Goal: Subscribe to service/newsletter

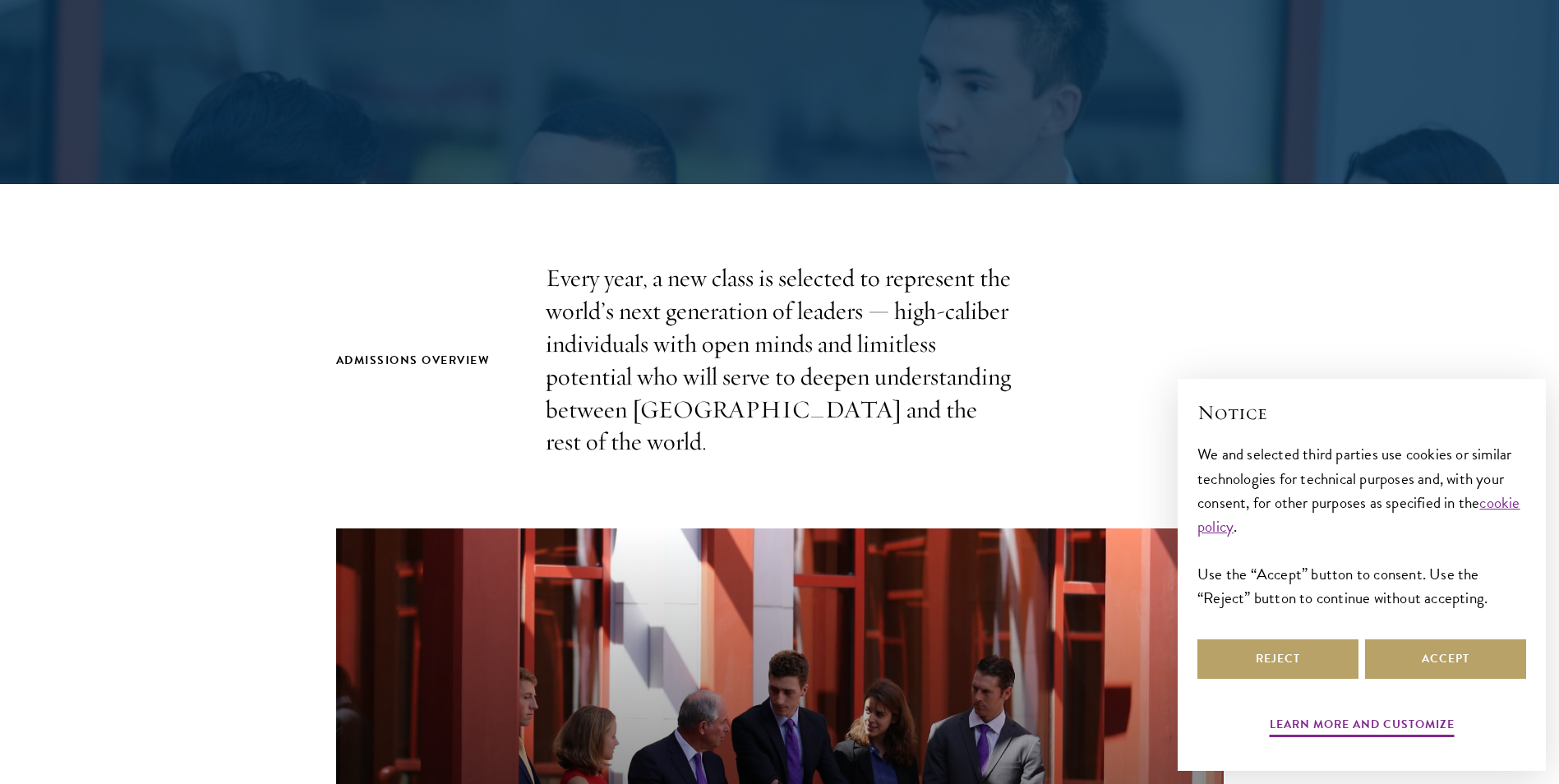
scroll to position [329, 0]
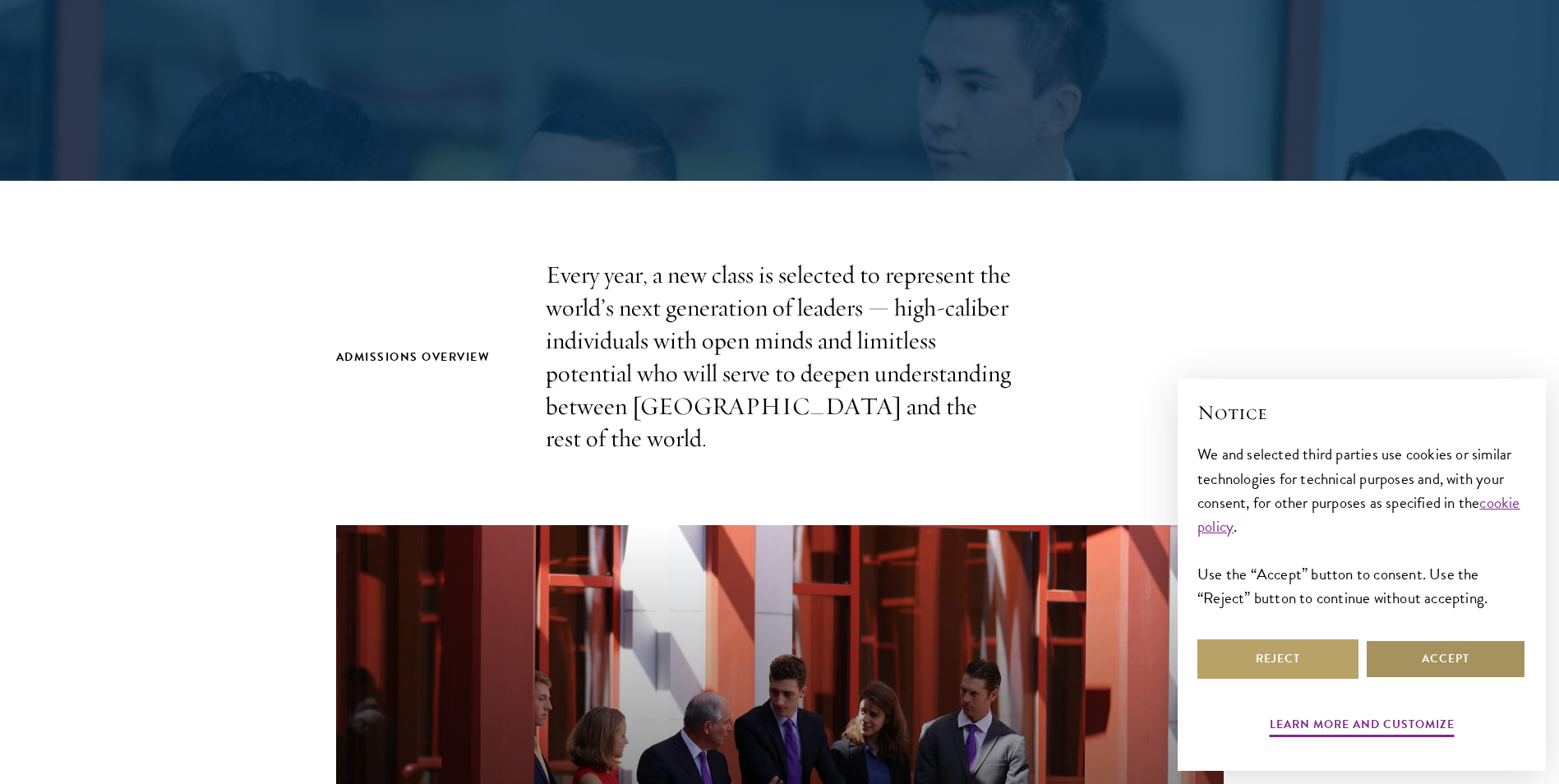
click at [1435, 661] on button "Accept" at bounding box center [1446, 659] width 161 height 40
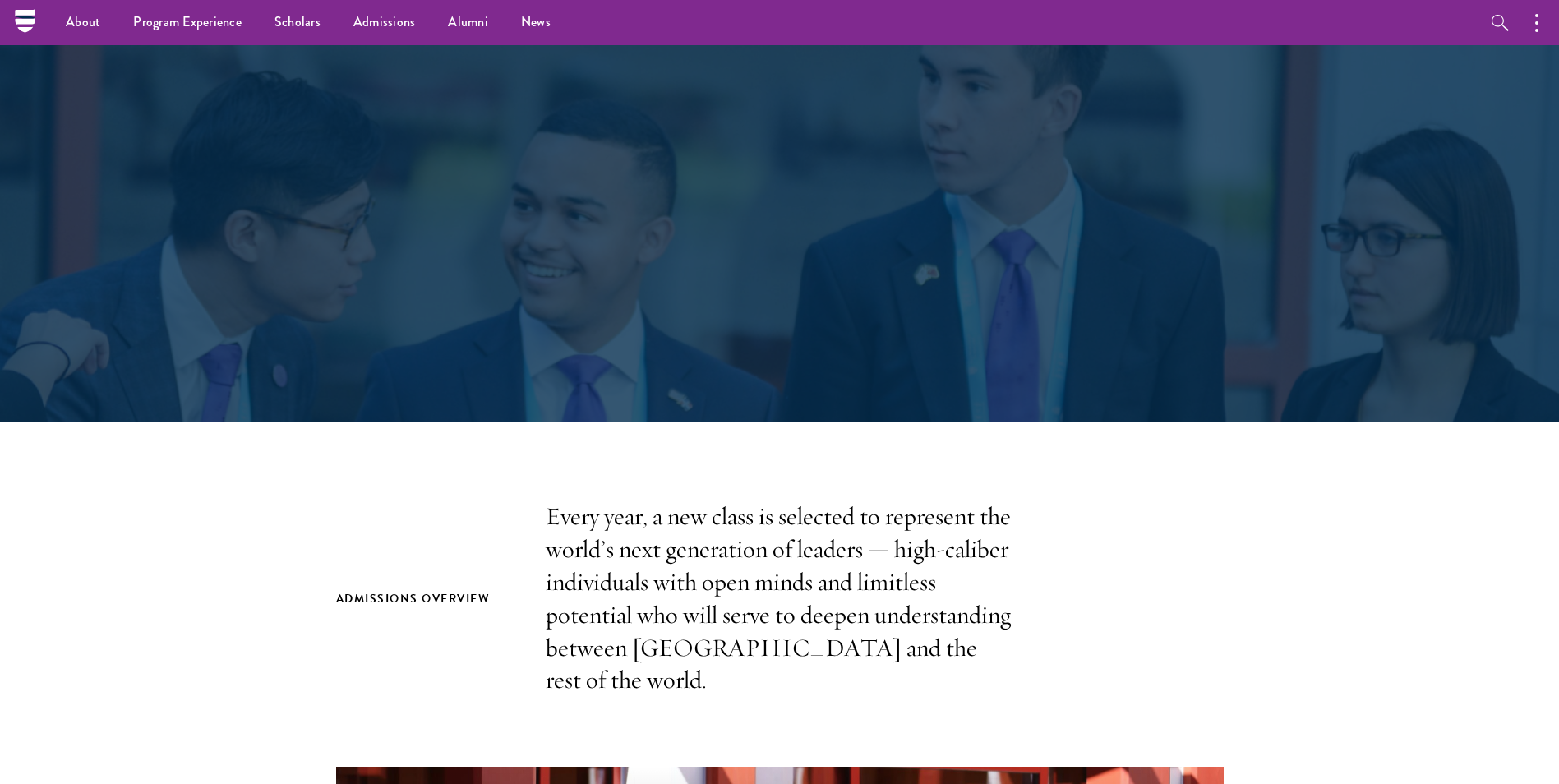
scroll to position [0, 0]
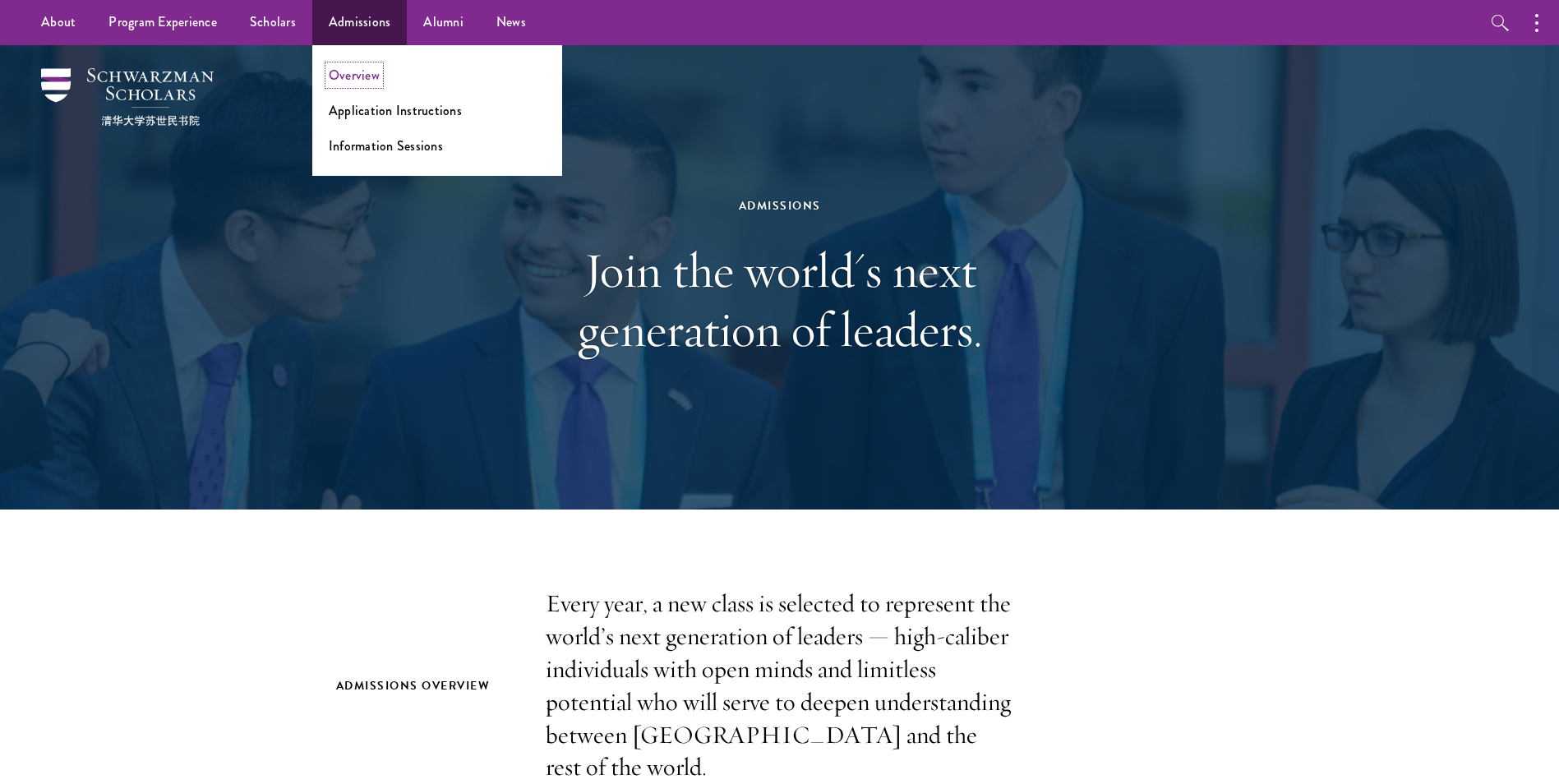
click at [374, 75] on link "Overview" at bounding box center [354, 75] width 51 height 19
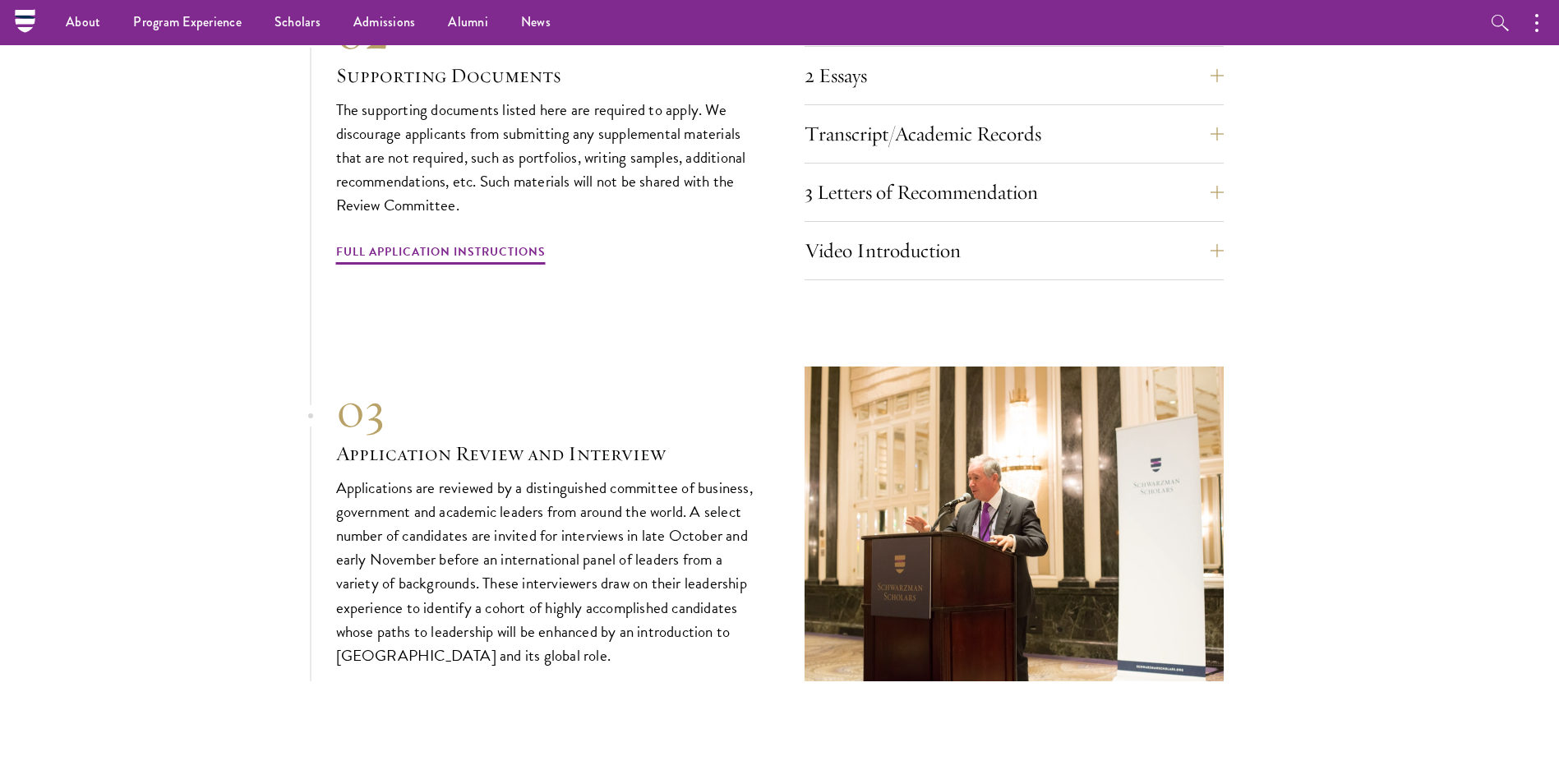
scroll to position [5258, 0]
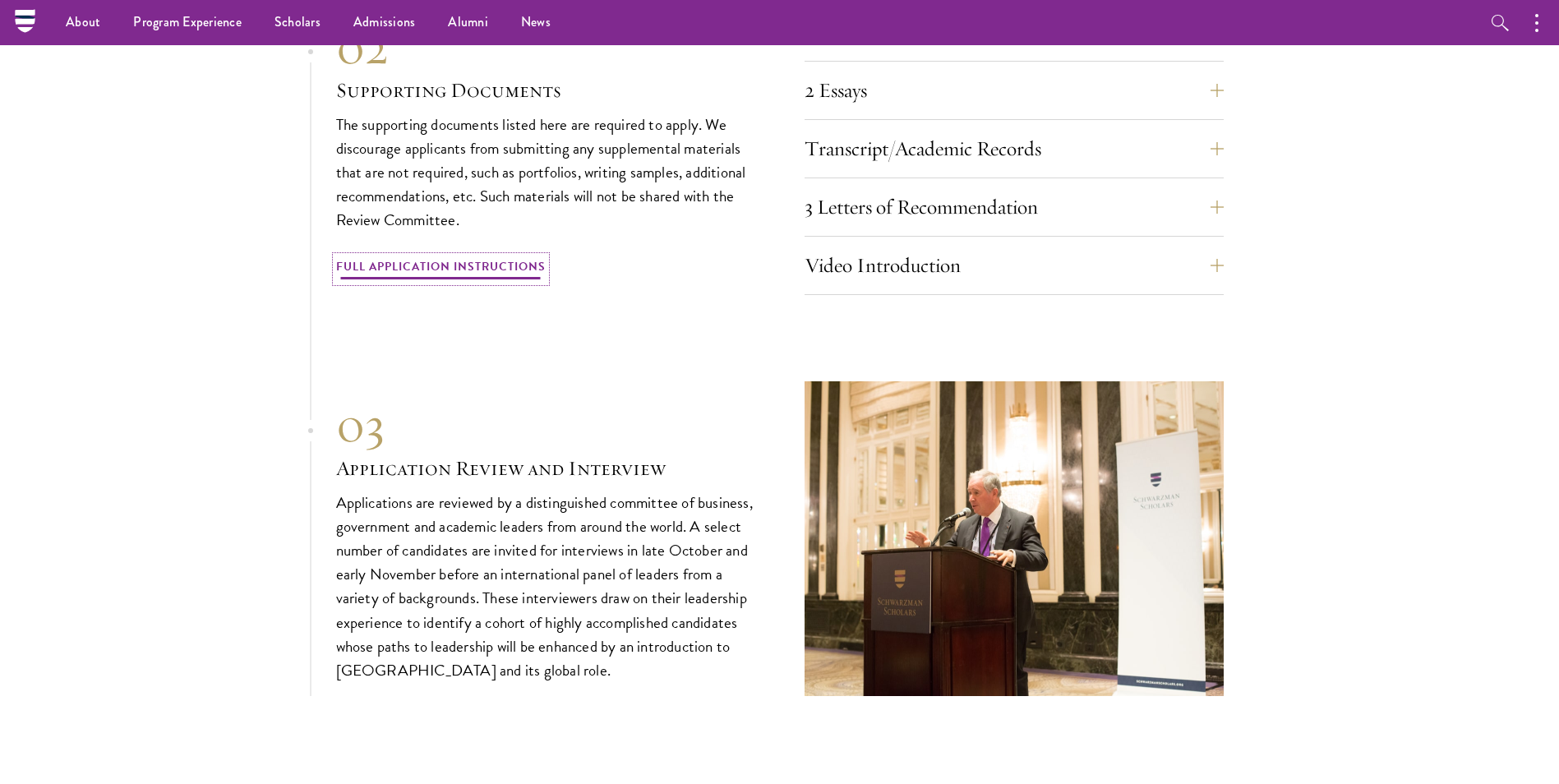
click at [452, 257] on link "Full Application Instructions" at bounding box center [440, 269] width 209 height 25
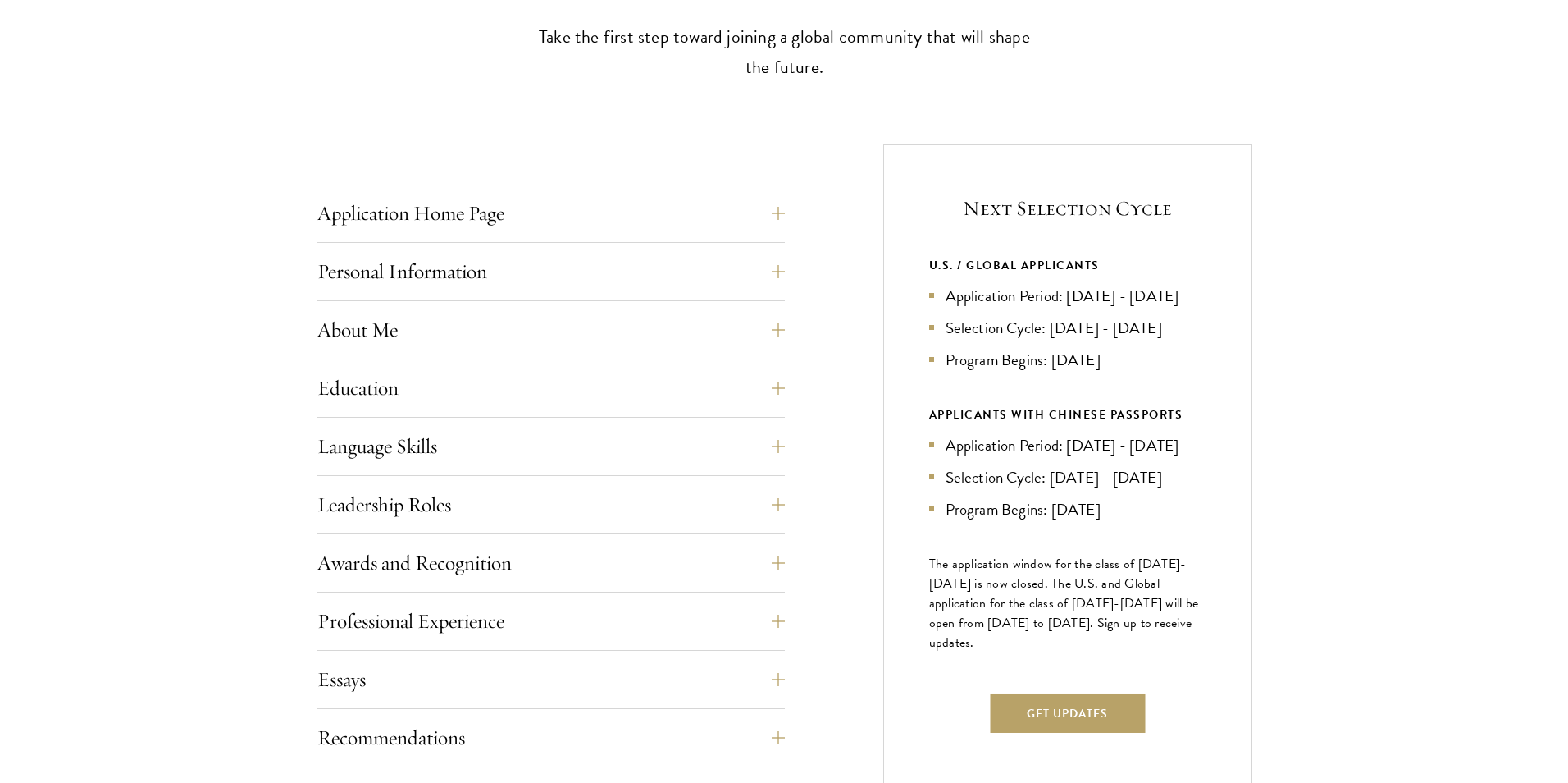
scroll to position [656, 0]
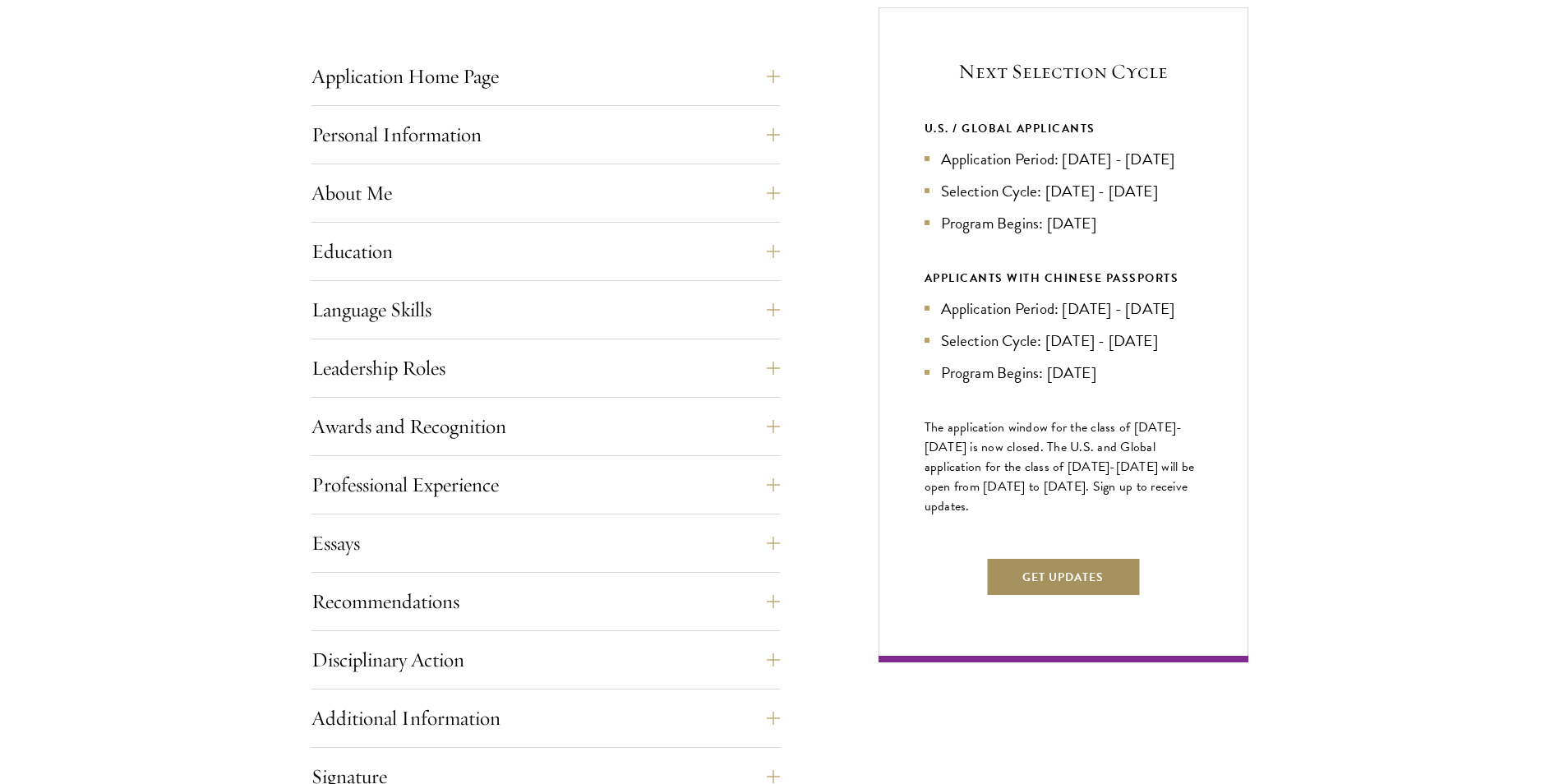
click at [1075, 596] on button "Get Updates" at bounding box center [1062, 577] width 155 height 40
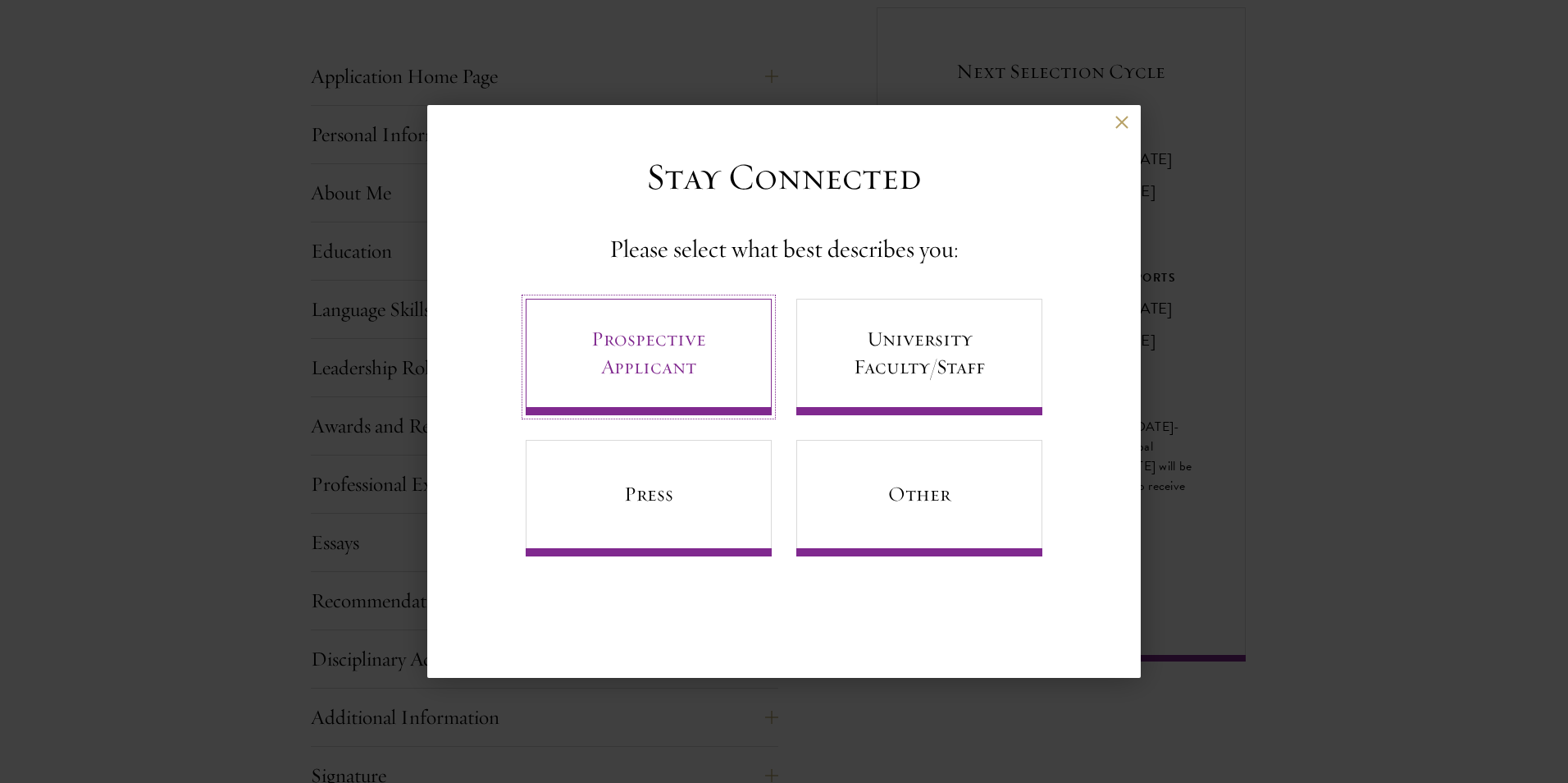
click at [661, 366] on link "Prospective Applicant" at bounding box center [648, 357] width 246 height 117
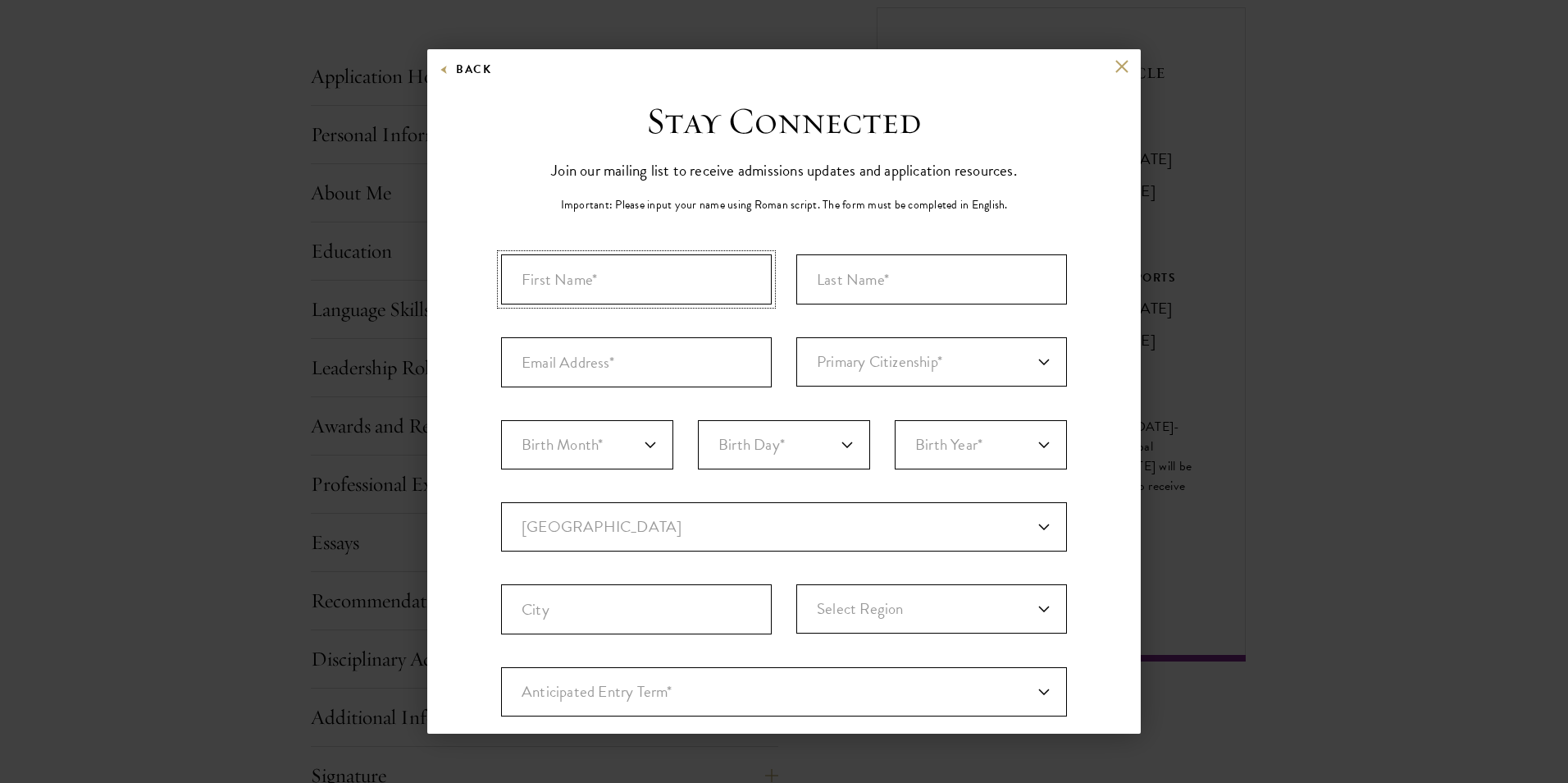
click at [669, 277] on input "First Name*" at bounding box center [636, 279] width 270 height 50
type input "Doreen Nandutu"
click at [1038, 297] on input "Last Name (Family Name)*" at bounding box center [932, 279] width 270 height 50
type input "Nabuzale"
click at [576, 339] on input "Email Address*" at bounding box center [636, 362] width 270 height 50
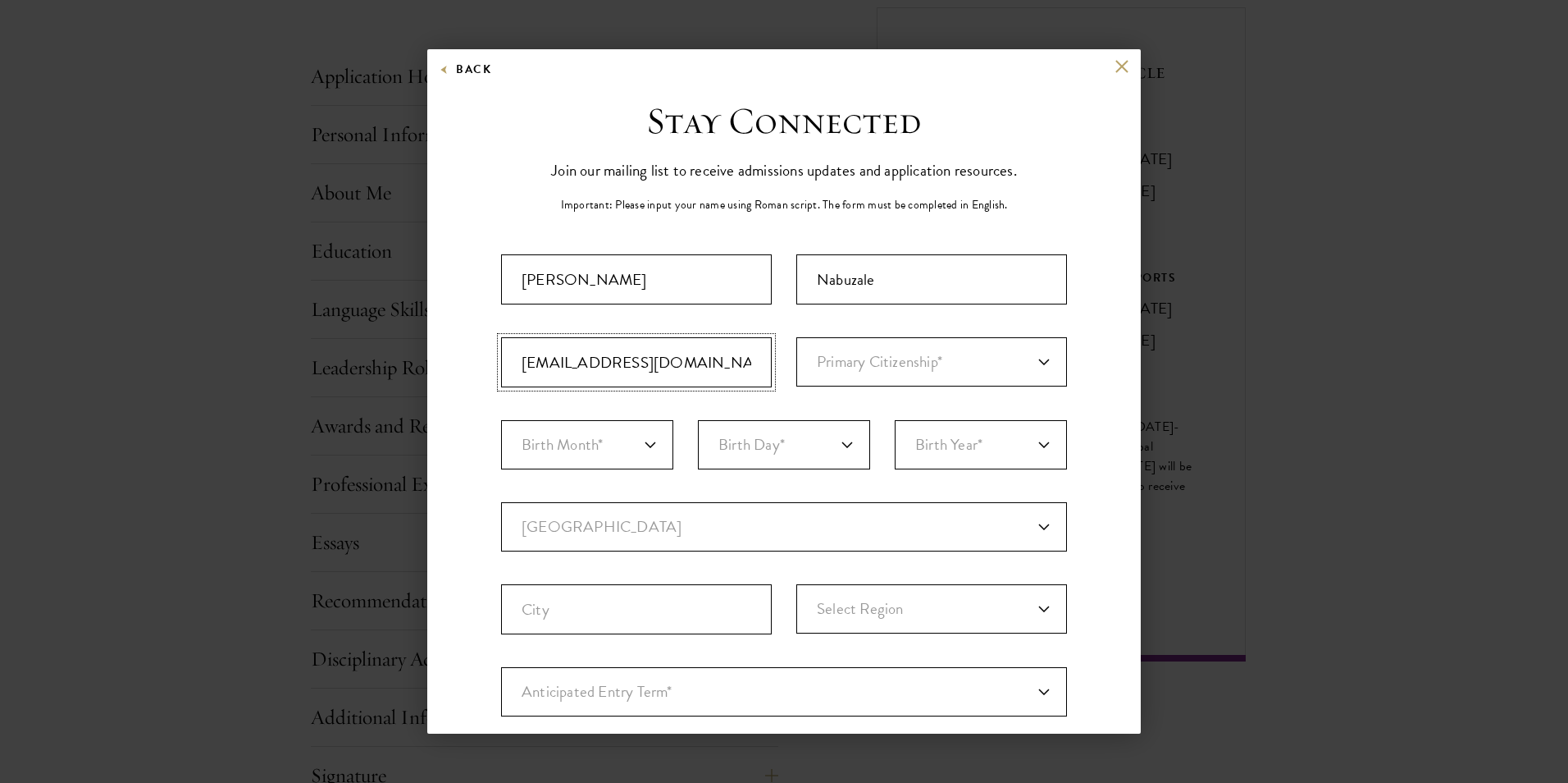
type input "ndoreen.nabuzale@gmail.com"
click at [858, 352] on select "Primary Citizenship* Afghanistan Aland Islands Albania Algeria Andorra Angola A…" at bounding box center [932, 362] width 270 height 49
select select "UG"
click at [796, 337] on select "Primary Citizenship* Afghanistan Aland Islands Albania Algeria Andorra Angola A…" at bounding box center [932, 362] width 270 height 49
click at [614, 451] on select "Birth Month* January February March April May June July August September Octobe…" at bounding box center [587, 445] width 172 height 49
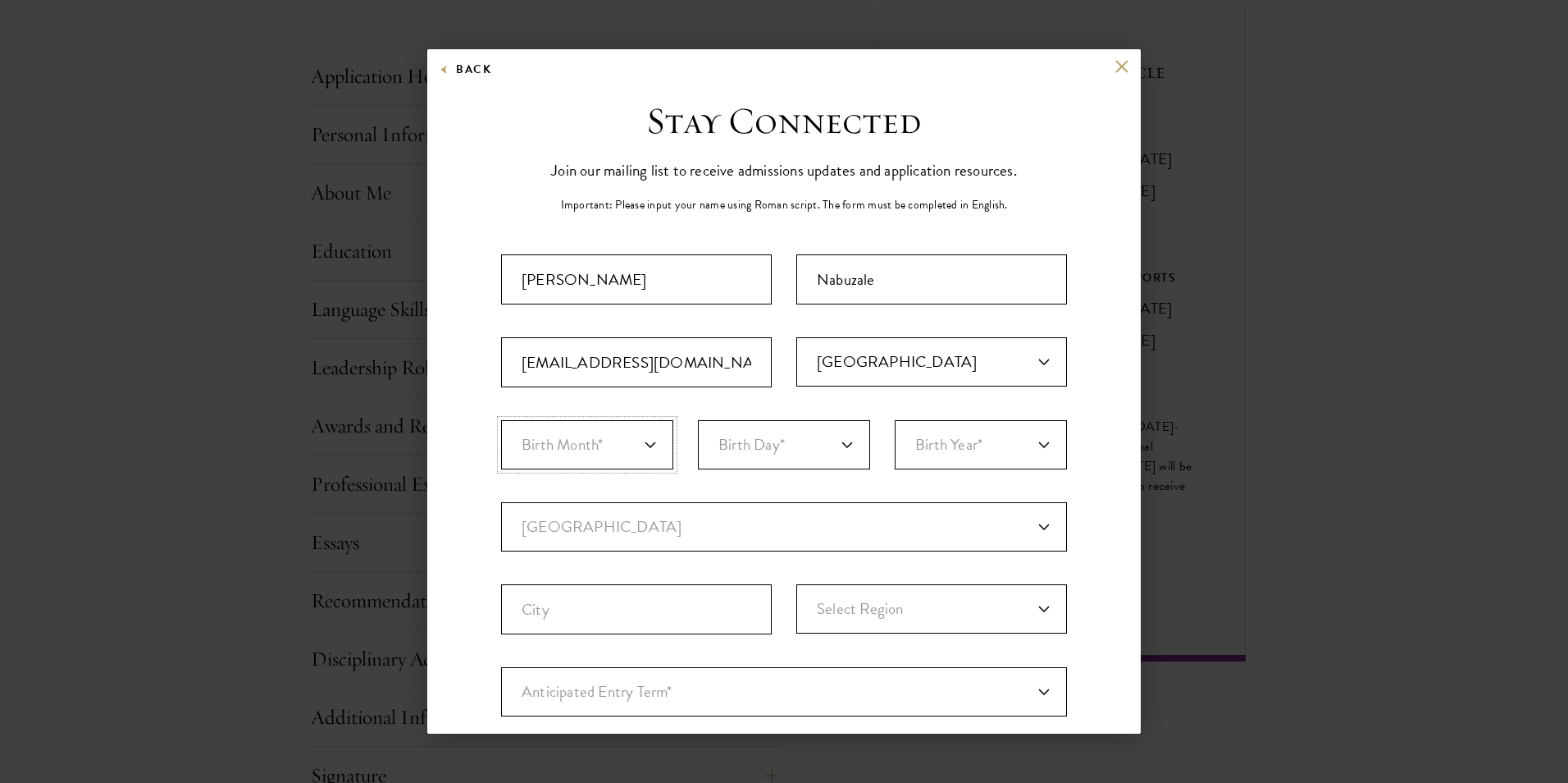
select select "05"
click at [501, 420] on select "Birth Month* January February March April May June July August September Octobe…" at bounding box center [587, 445] width 172 height 49
click at [757, 452] on select "Birth Day* 1 2 3 4 5 6 7 8 9 10 11 12 13 14 15 16 17 18 19 20 21 22 23 24 25 26…" at bounding box center [784, 445] width 172 height 49
select select "27"
click at [698, 420] on select "Birth Day* 1 2 3 4 5 6 7 8 9 10 11 12 13 14 15 16 17 18 19 20 21 22 23 24 25 26…" at bounding box center [784, 445] width 172 height 49
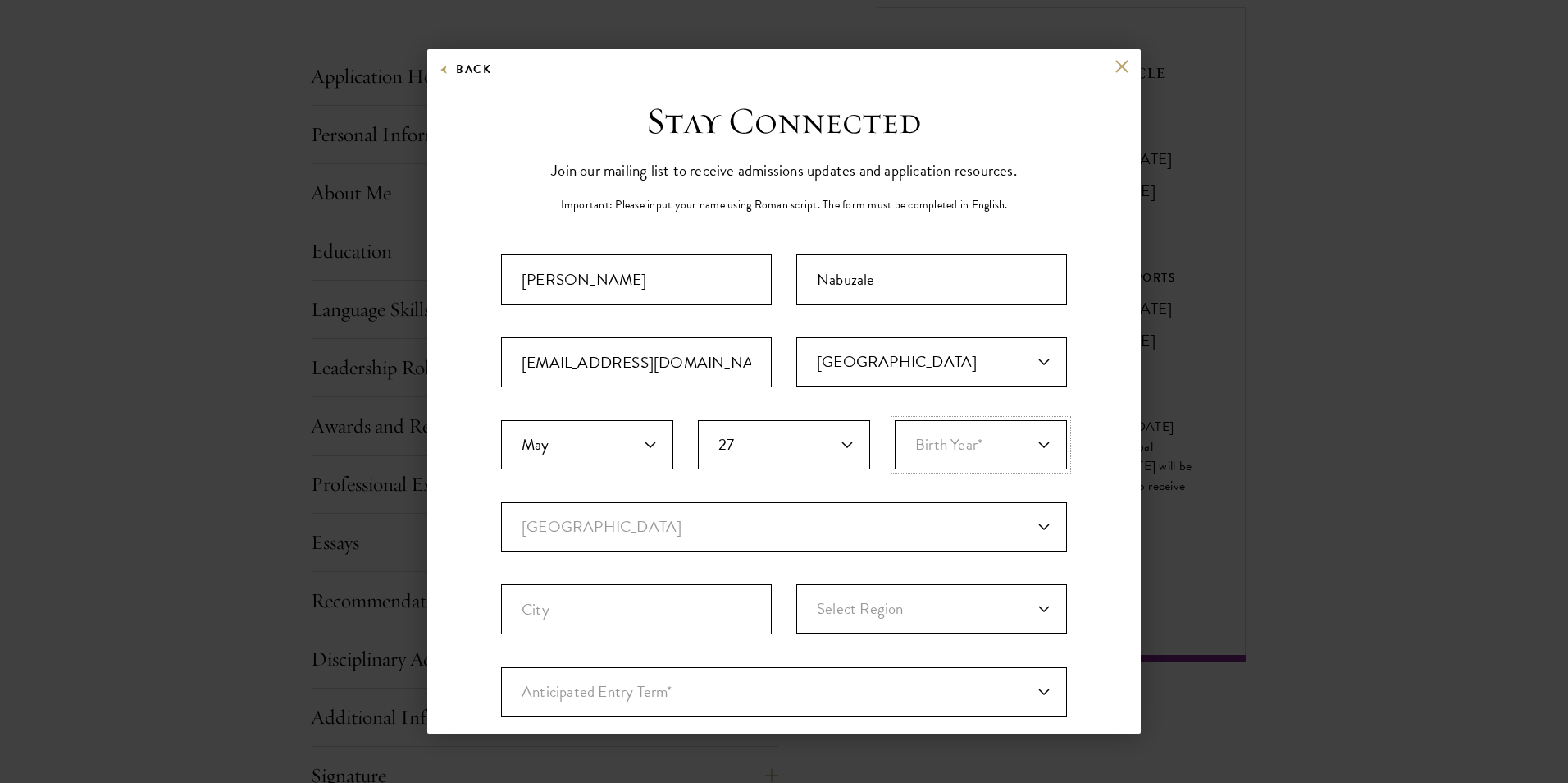
click at [945, 450] on select "Birth Year* 2025 2024 2023 2022 2021 2020 2019 2018 2017 2016 2015 2014 2013 20…" at bounding box center [981, 445] width 172 height 49
select select "2000"
click at [895, 420] on select "Birth Year* 2025 2024 2023 2022 2021 2020 2019 2018 2017 2016 2015 2014 2013 20…" at bounding box center [981, 445] width 172 height 49
click at [780, 512] on select "Current Country Afghanistan Aland Islands Albania Algeria Andorra Angola Anguil…" at bounding box center [784, 527] width 566 height 49
select select "UG"
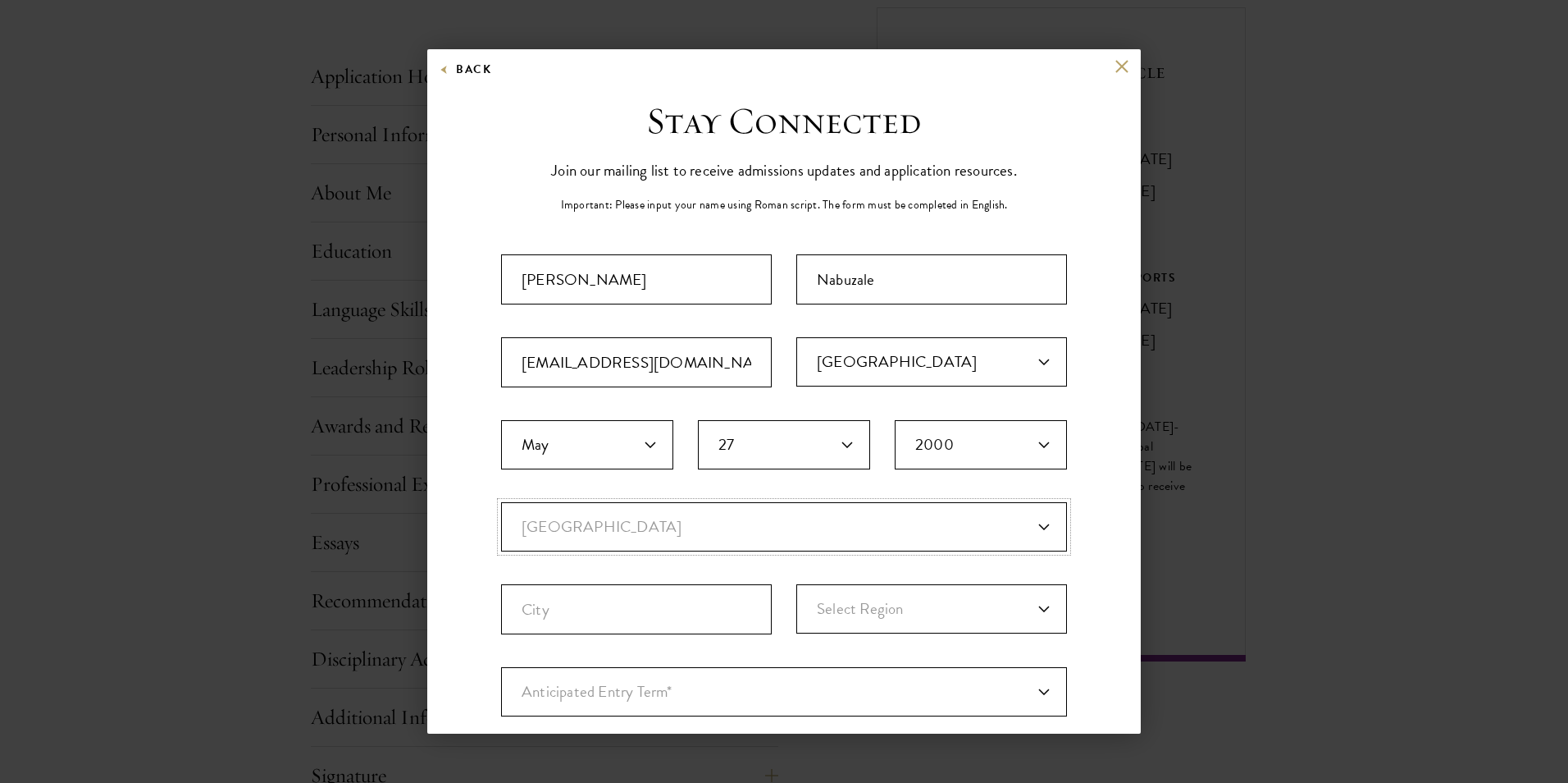
click at [501, 502] on select "Current Country Afghanistan Aland Islands Albania Algeria Andorra Angola Anguil…" at bounding box center [784, 527] width 566 height 49
select select
click at [679, 621] on input "City" at bounding box center [636, 609] width 270 height 50
type input "Kampala"
click at [1014, 605] on select "Select Region Central Eastern Northern Western" at bounding box center [932, 609] width 270 height 49
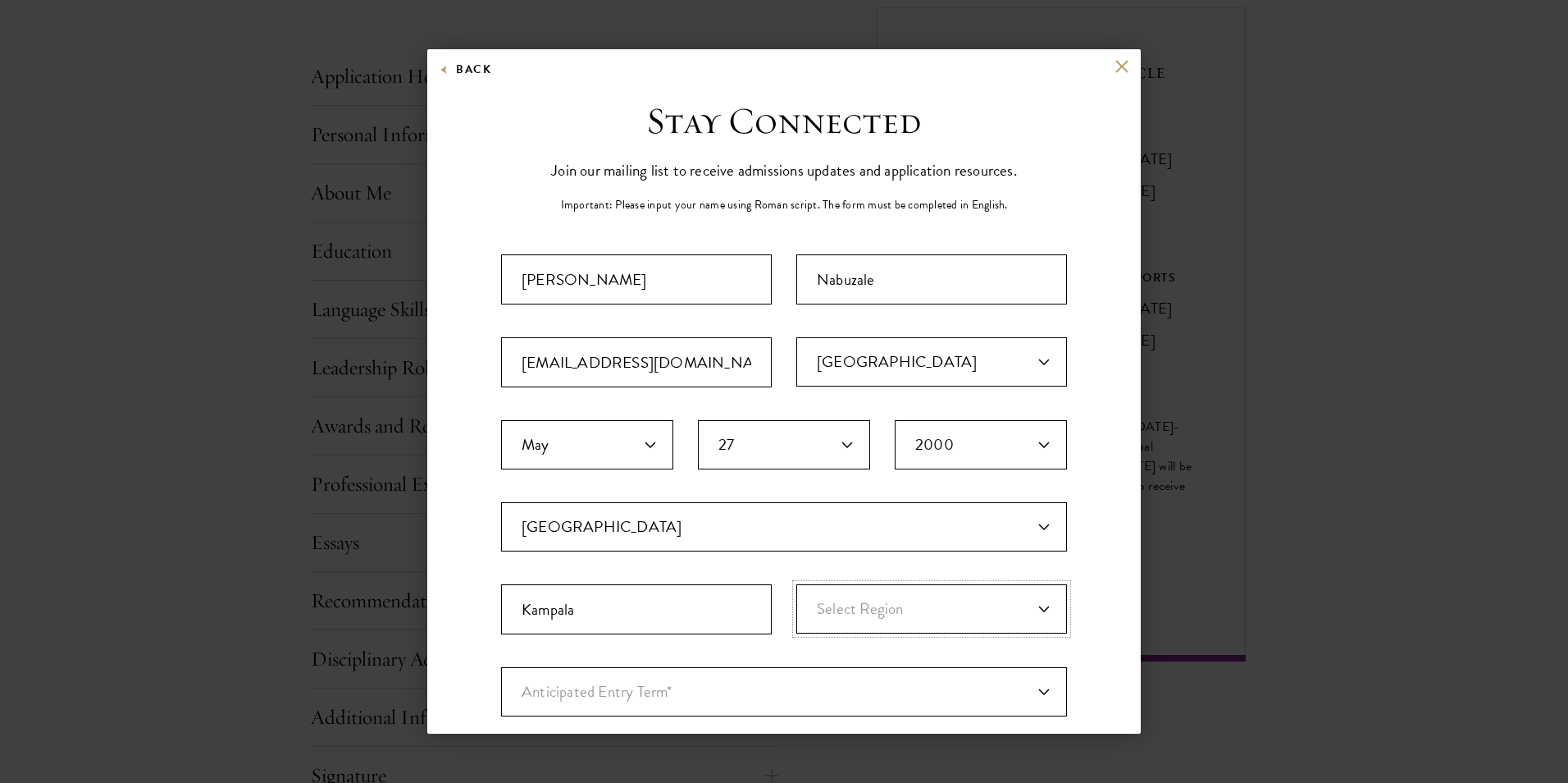
select select "Central"
click at [796, 584] on select "Select Region Central Eastern Northern Western" at bounding box center [932, 609] width 270 height 49
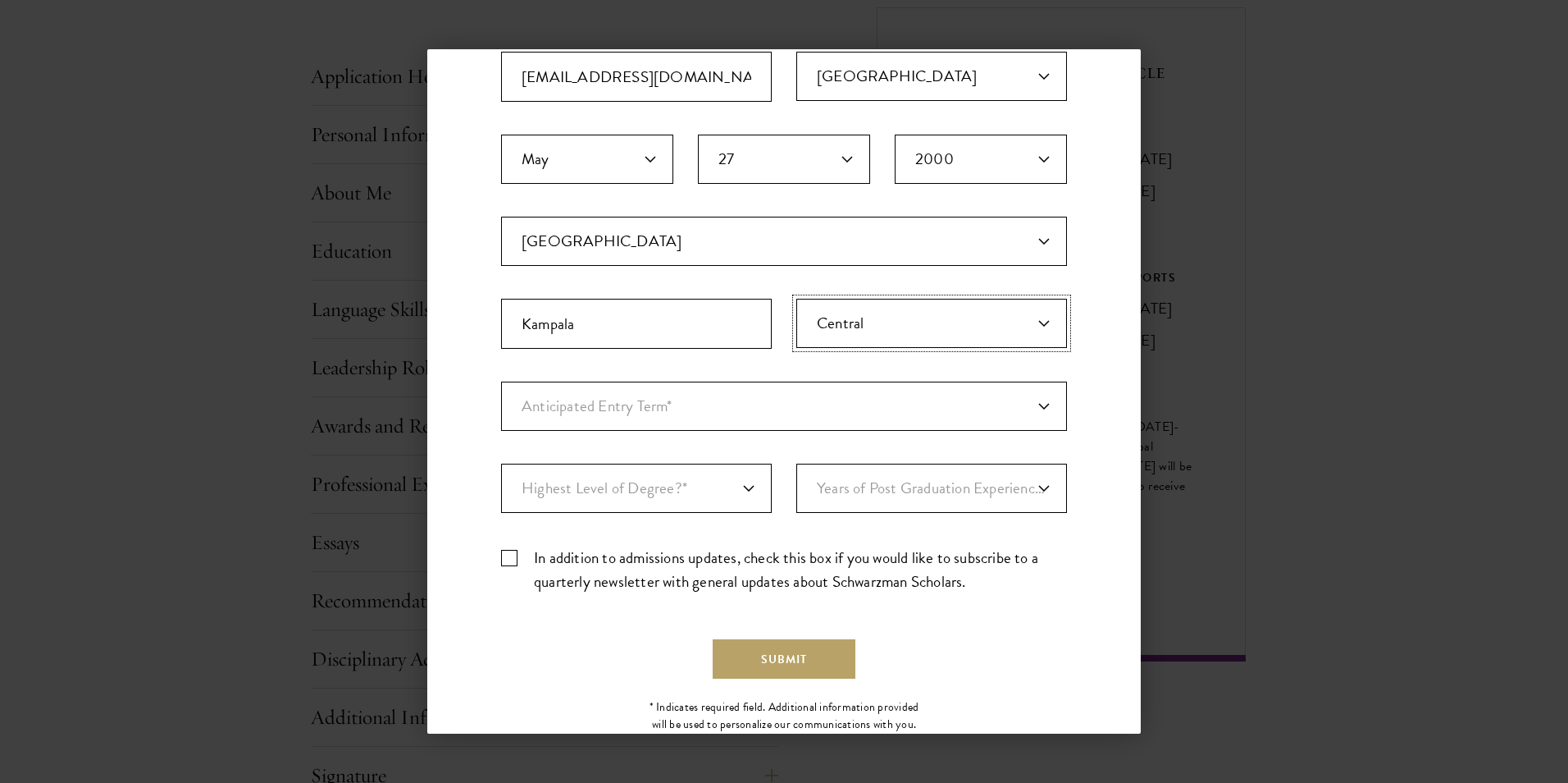
scroll to position [328, 0]
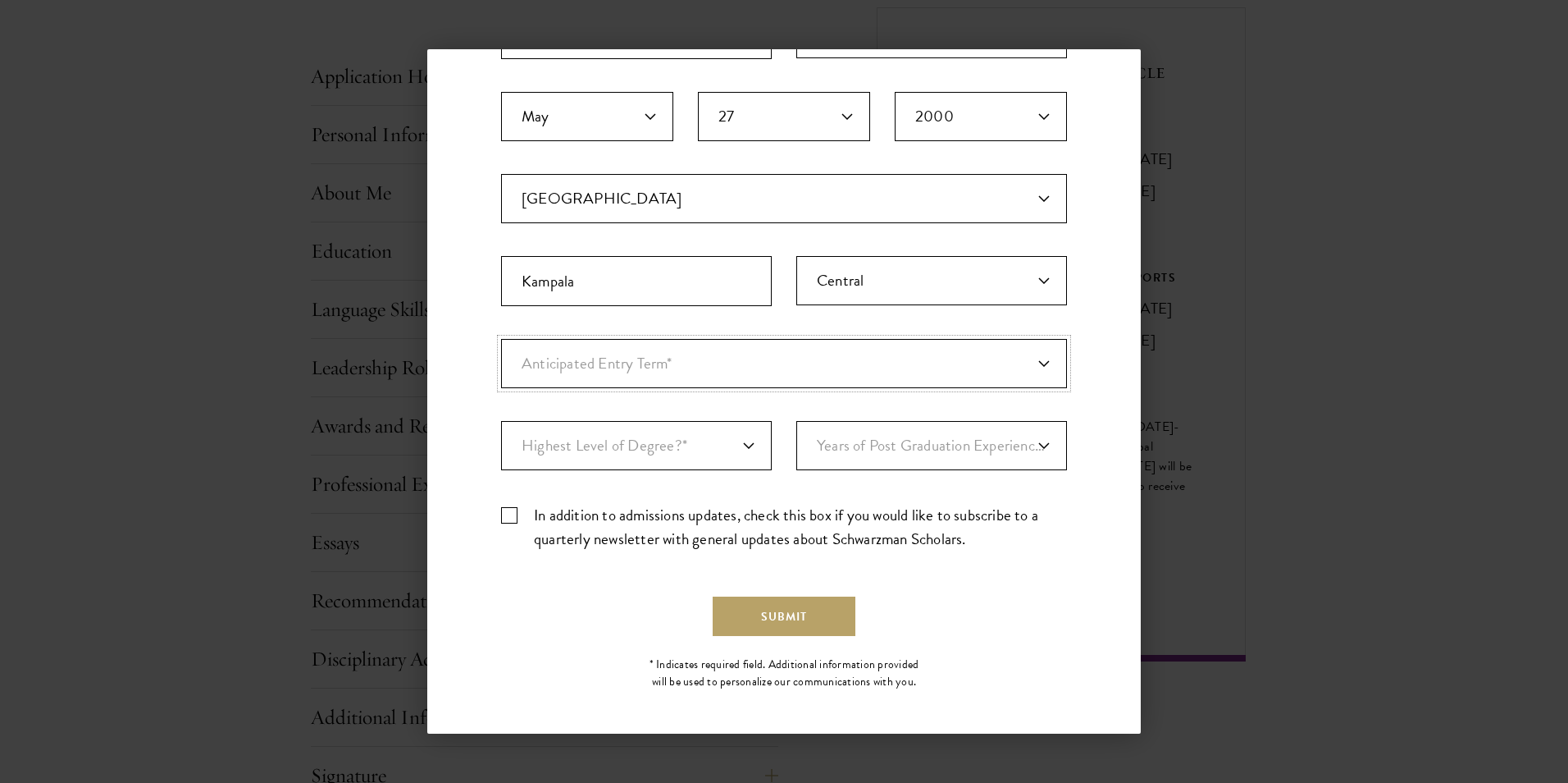
click at [864, 364] on select "Anticipated Entry Term* August 2026 (Application opens April 2025) Just Explori…" at bounding box center [784, 364] width 566 height 49
select select "a6790467-ebe7-4045-a56a-66c1cae98076"
click at [501, 339] on select "Anticipated Entry Term* August 2026 (Application opens April 2025) Just Explori…" at bounding box center [784, 364] width 566 height 49
click at [665, 436] on select "Highest Level of Degree?* PHD Bachelor's Master's Current Undergraduate Student" at bounding box center [636, 446] width 270 height 49
select select "baef124f-e103-44b1-8ca6-5d0669438e44"
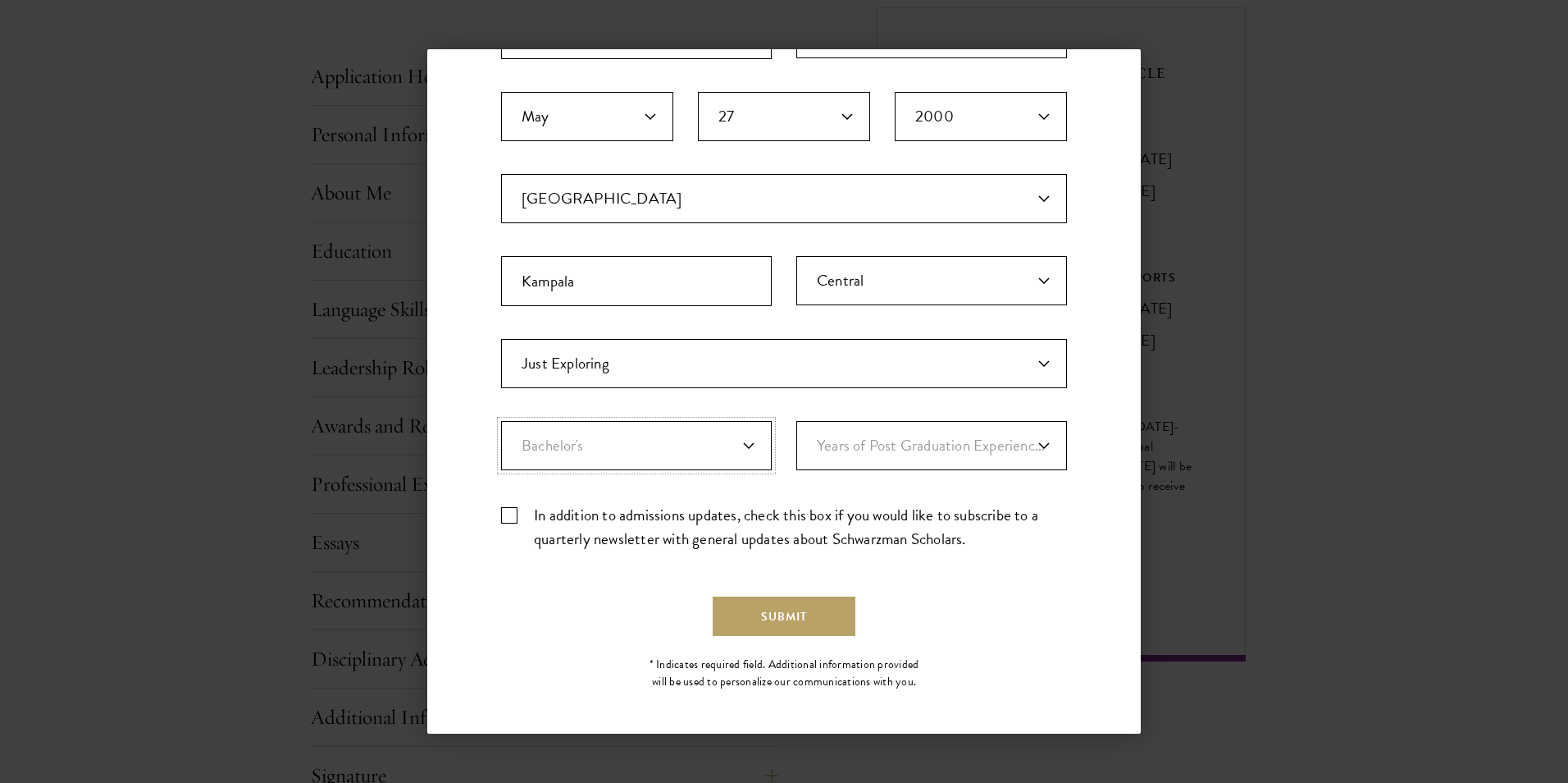
click at [501, 421] on select "Highest Level of Degree?* PHD Bachelor's Master's Current Undergraduate Student" at bounding box center [636, 446] width 270 height 49
click at [891, 439] on select "Years of Post Graduation Experience?* 1 2 3 4 5 6 7 8 9 10" at bounding box center [932, 446] width 270 height 49
select select "2"
click at [796, 421] on select "Years of Post Graduation Experience?* 1 2 3 4 5 6 7 8 9 10" at bounding box center [932, 446] width 270 height 49
click at [649, 502] on div "Important: The form must be completed in English. Doreen Nandutu Nabuzale ndore…" at bounding box center [784, 245] width 566 height 638
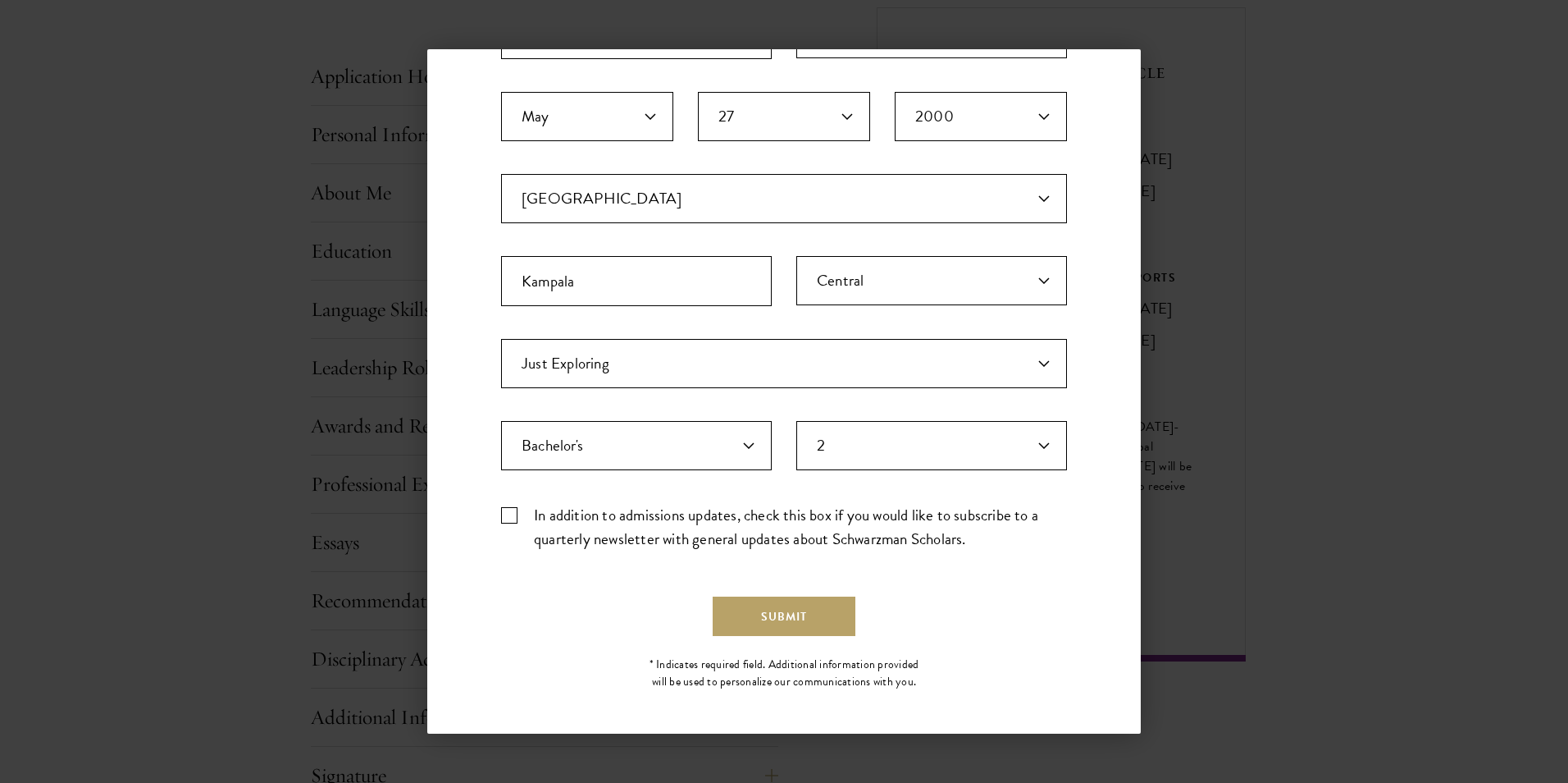
click at [520, 516] on label "In addition to admissions updates, check this box if you would like to subscrib…" at bounding box center [784, 527] width 566 height 47
click at [520, 513] on input "In addition to admissions updates, check this box if you would like to subscrib…" at bounding box center [784, 508] width 566 height 11
checkbox input "true"
click at [801, 622] on button "Submit" at bounding box center [784, 616] width 143 height 40
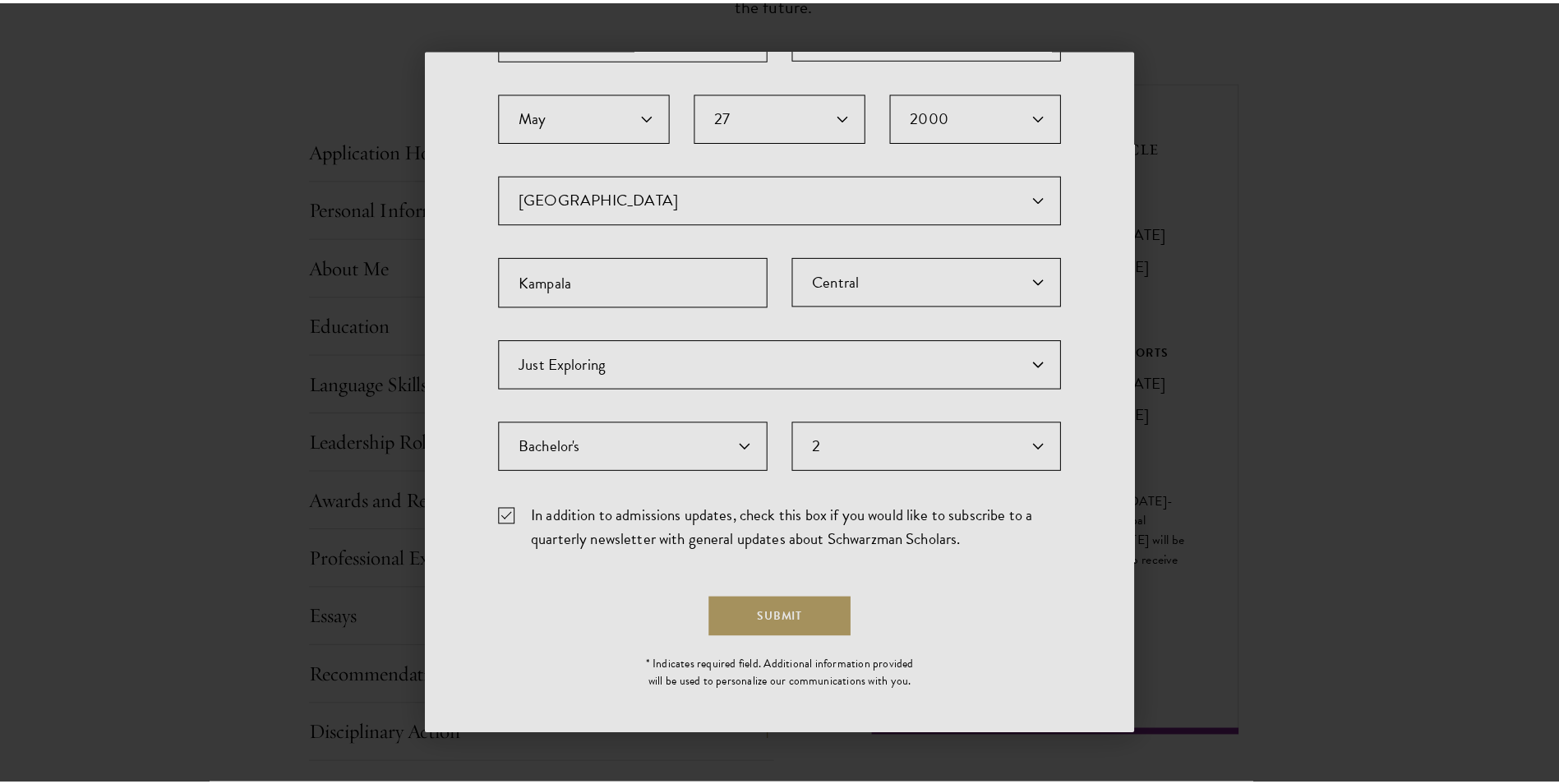
scroll to position [0, 0]
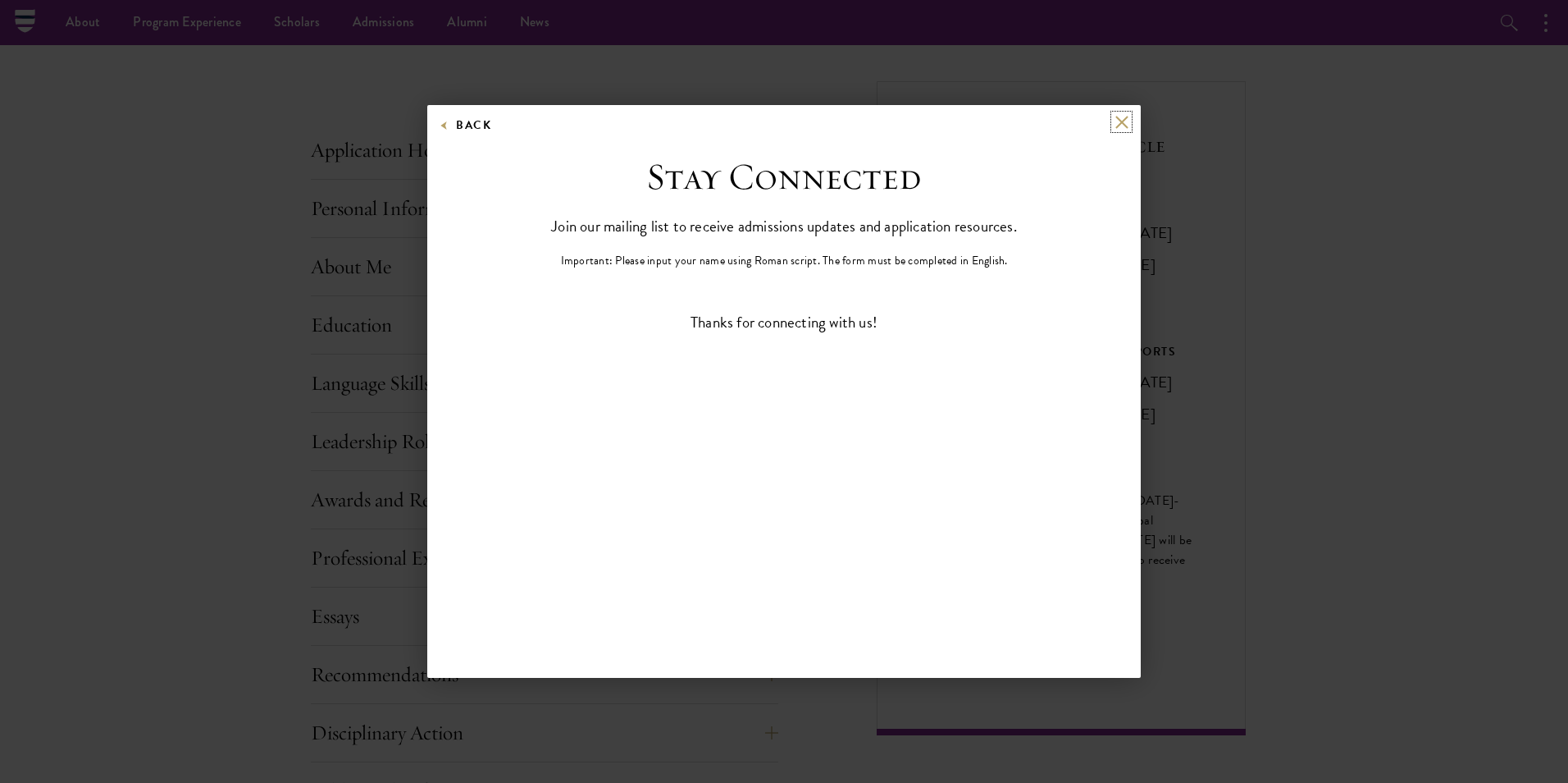
click at [1120, 123] on button at bounding box center [1122, 122] width 14 height 14
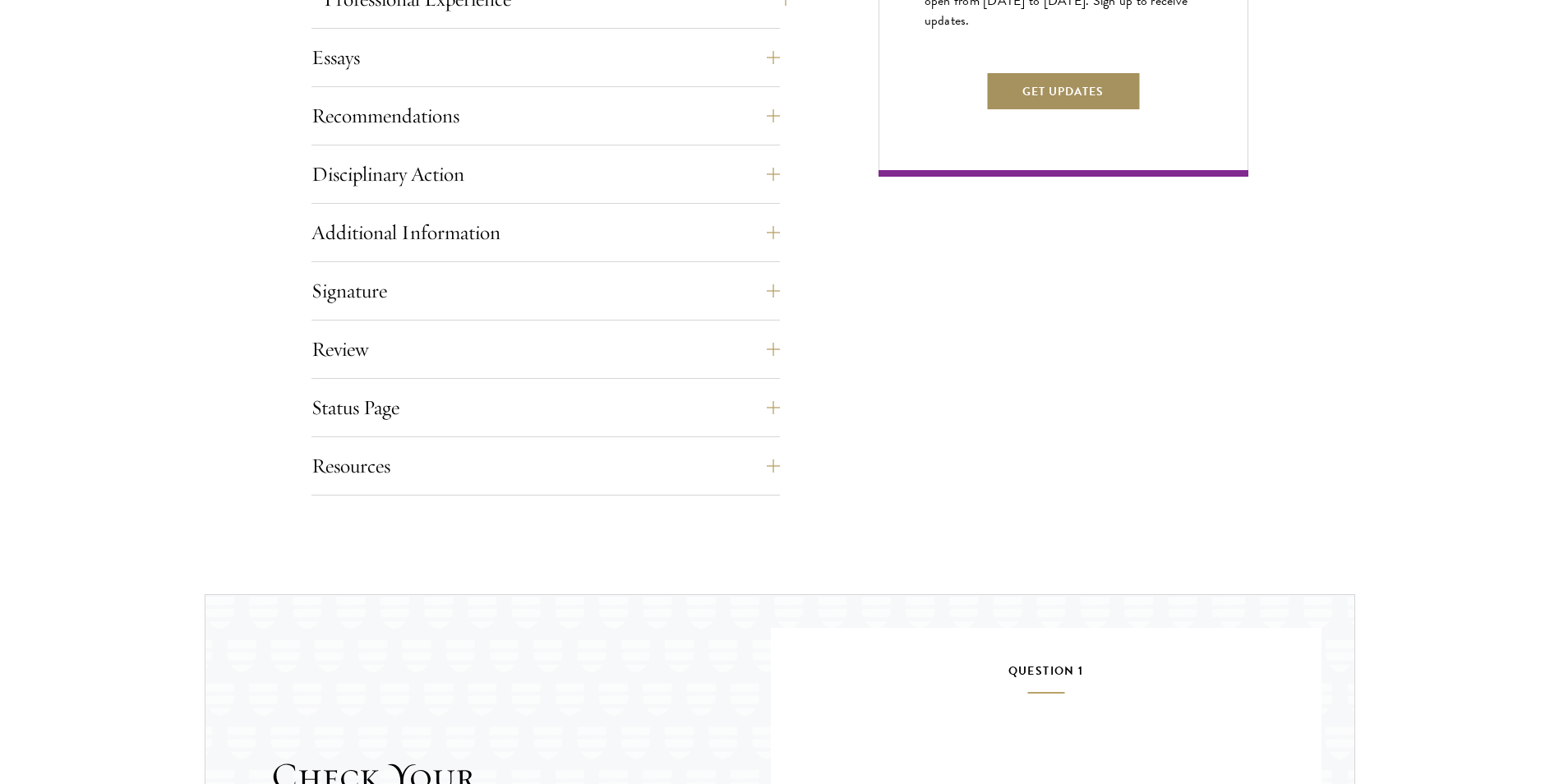
scroll to position [1158, 0]
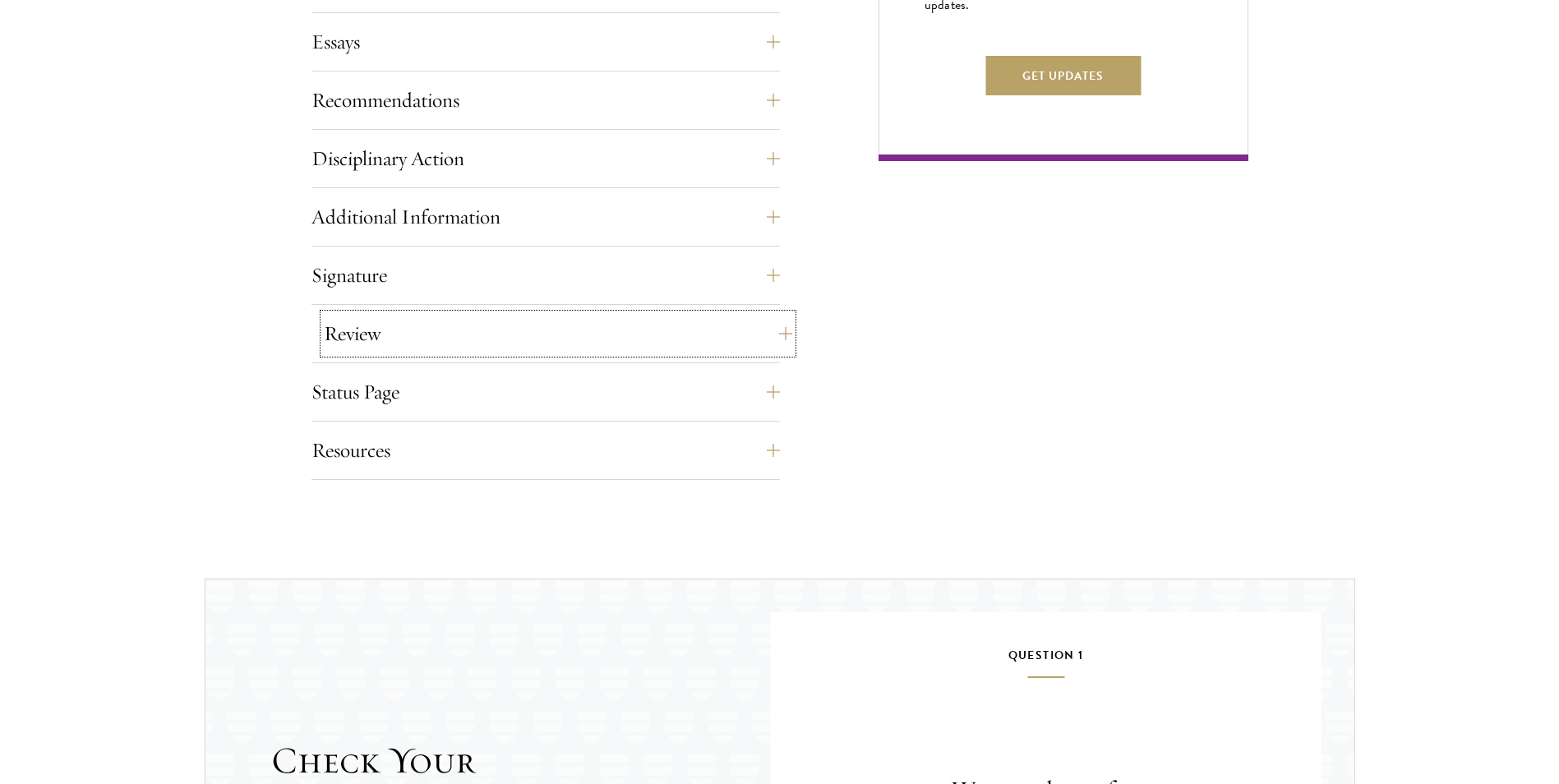
click at [782, 329] on button "Review" at bounding box center [557, 334] width 468 height 40
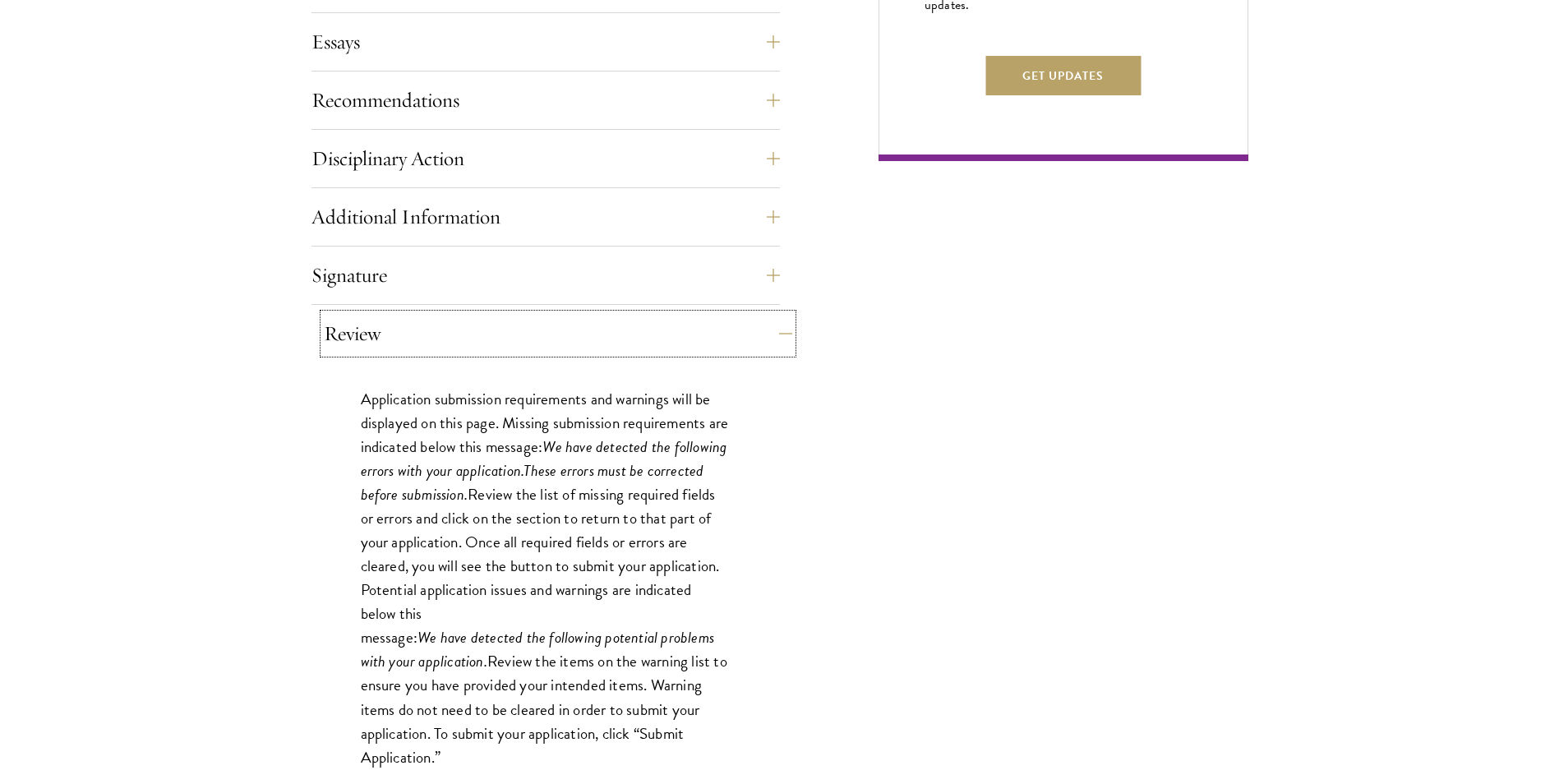
click at [782, 329] on button "Review" at bounding box center [557, 334] width 468 height 40
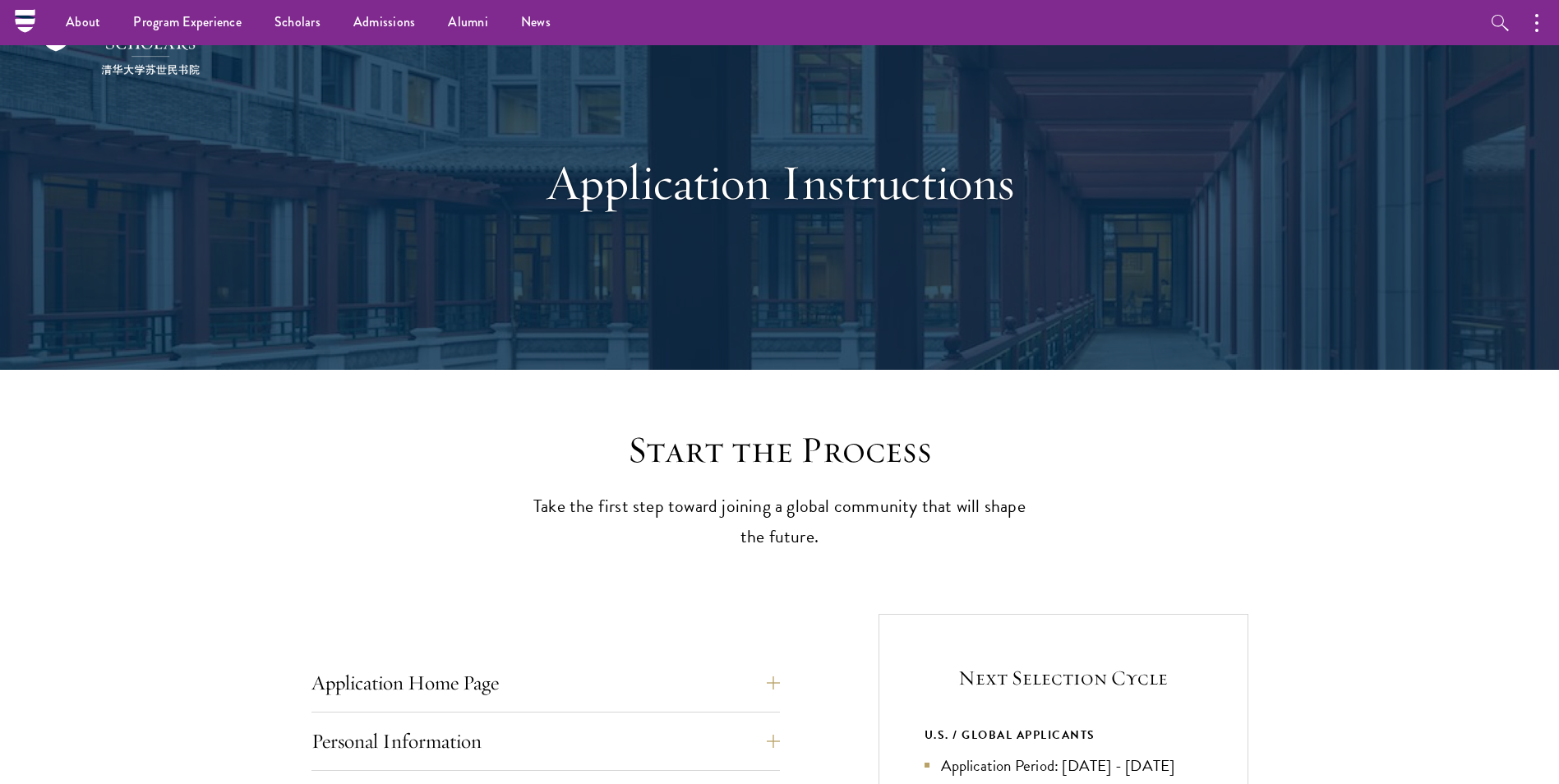
scroll to position [0, 0]
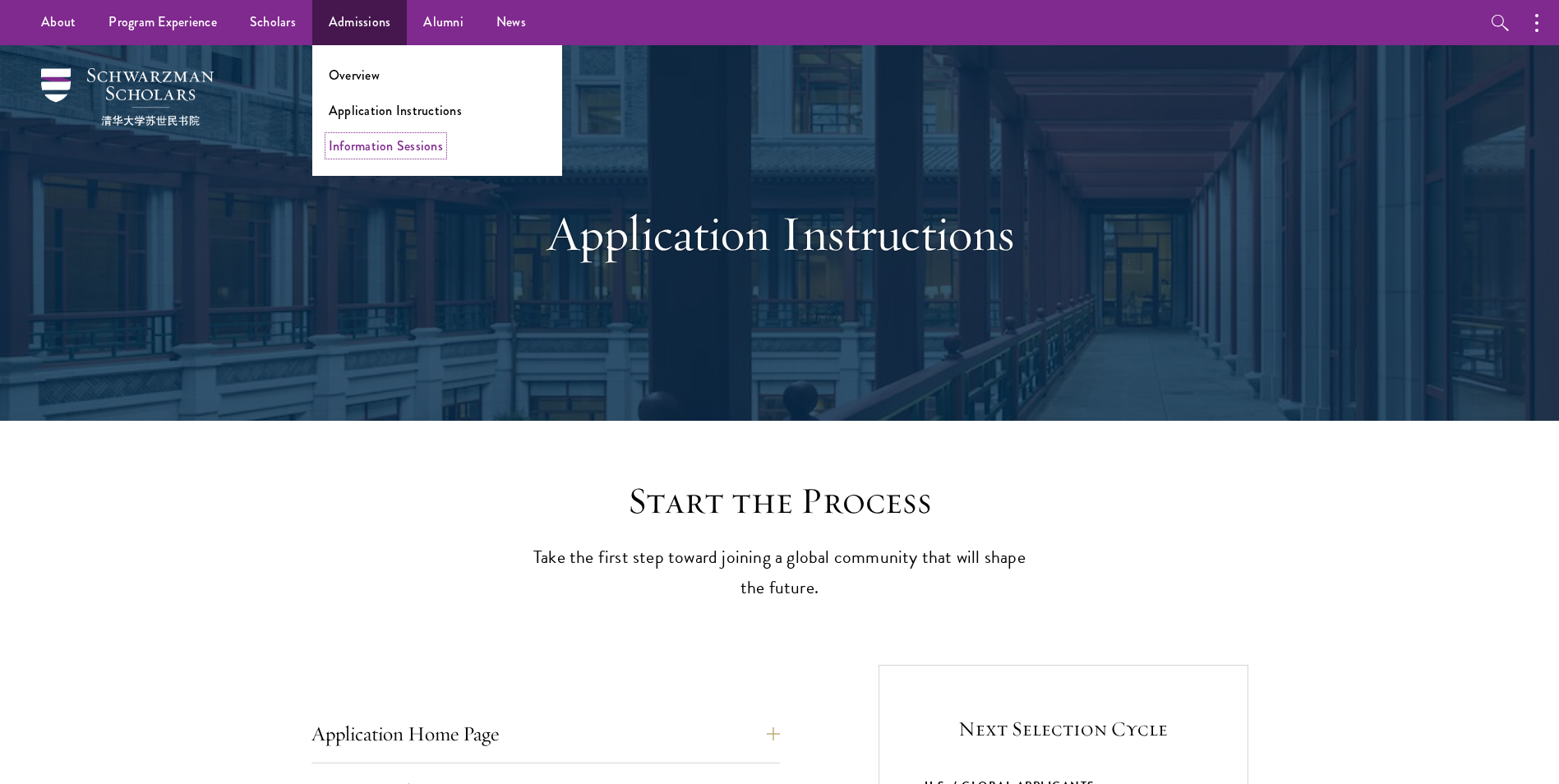
click at [370, 146] on link "Information Sessions" at bounding box center [385, 146] width 114 height 19
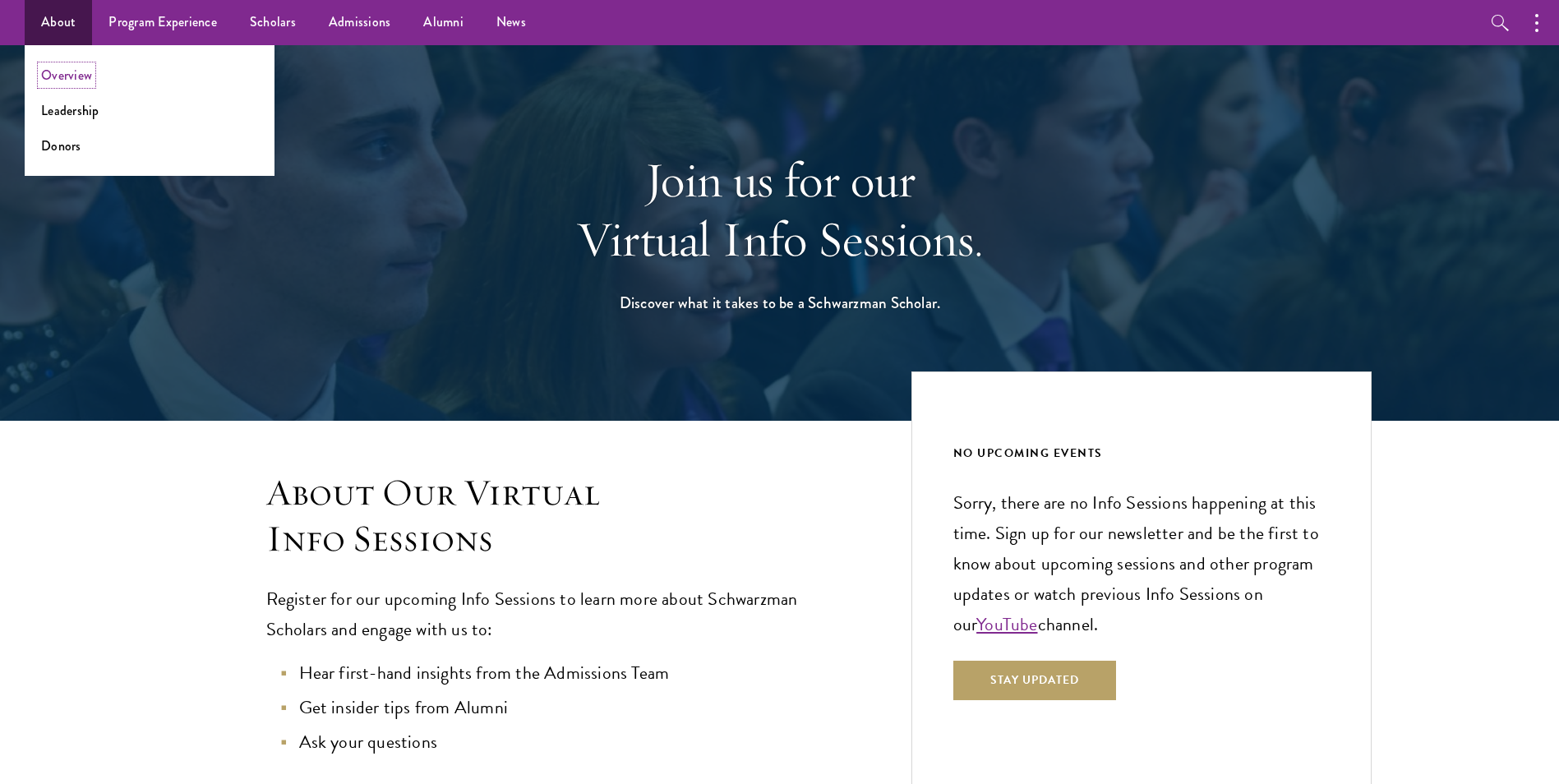
click at [51, 76] on link "Overview" at bounding box center [67, 75] width 51 height 19
